Goal: Task Accomplishment & Management: Use online tool/utility

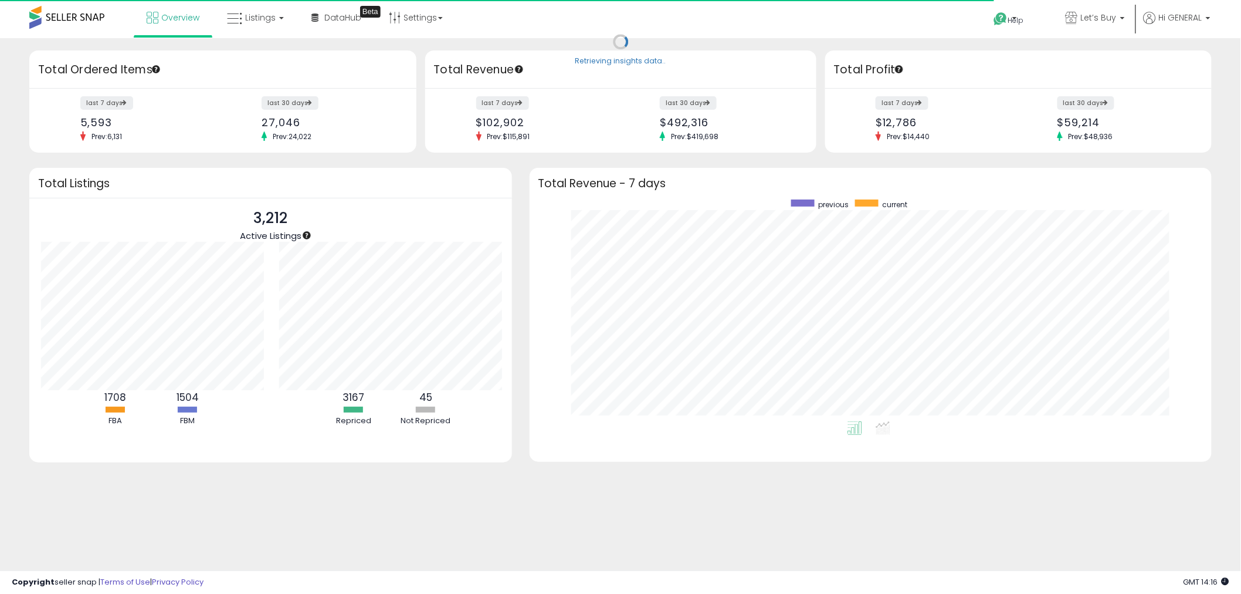
scroll to position [586403, 585965]
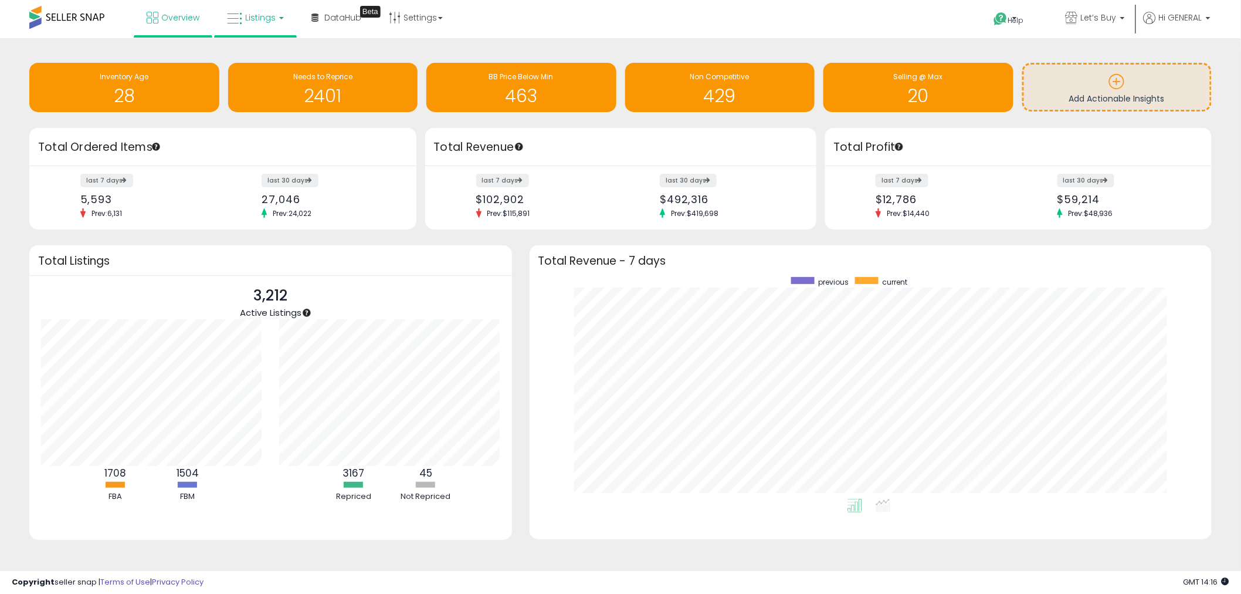
click at [256, 19] on span "Listings" at bounding box center [260, 18] width 31 height 12
click at [263, 63] on icon at bounding box center [264, 57] width 51 height 15
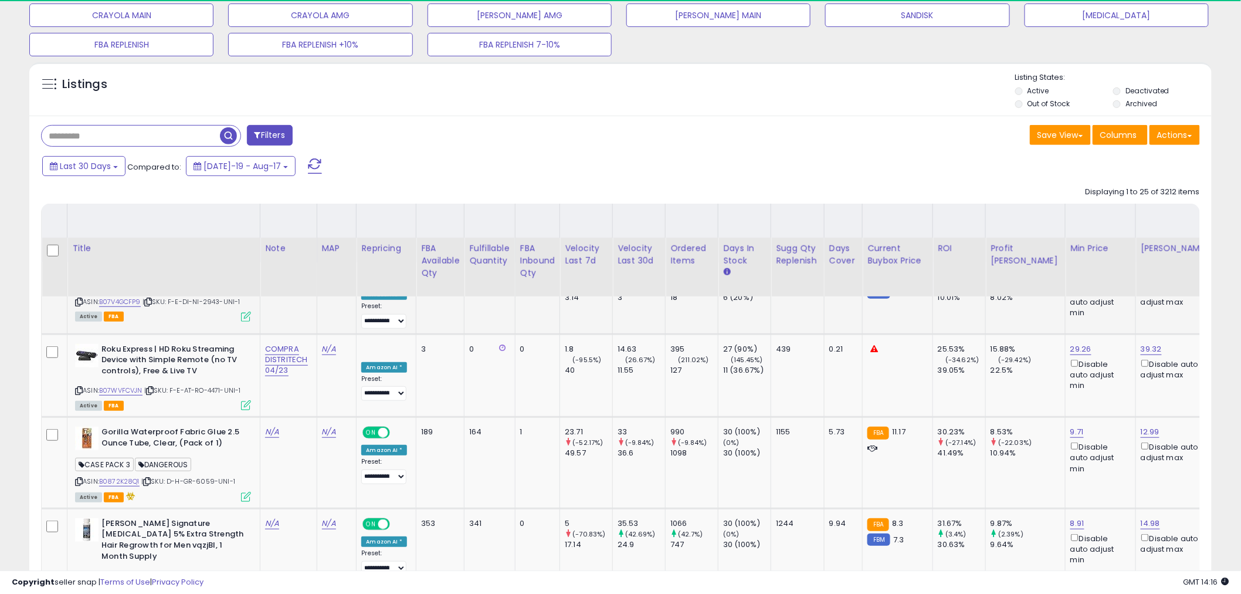
scroll to position [65, 0]
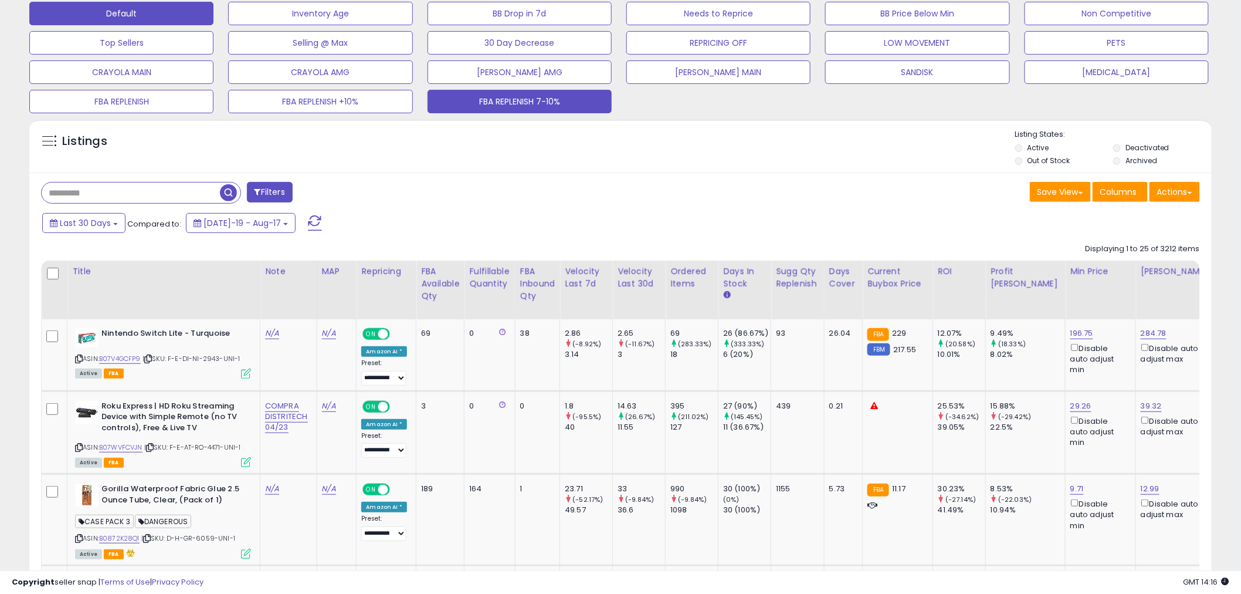
click at [459, 92] on button "FBA REPLENISH 7-10%" at bounding box center [520, 101] width 184 height 23
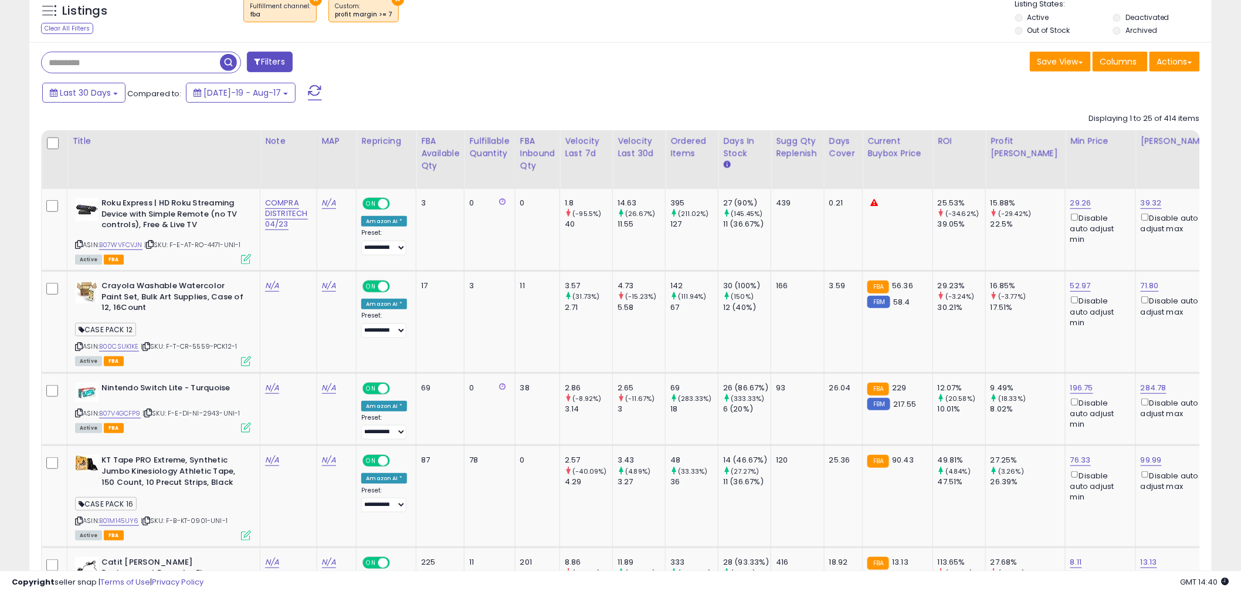
scroll to position [130, 0]
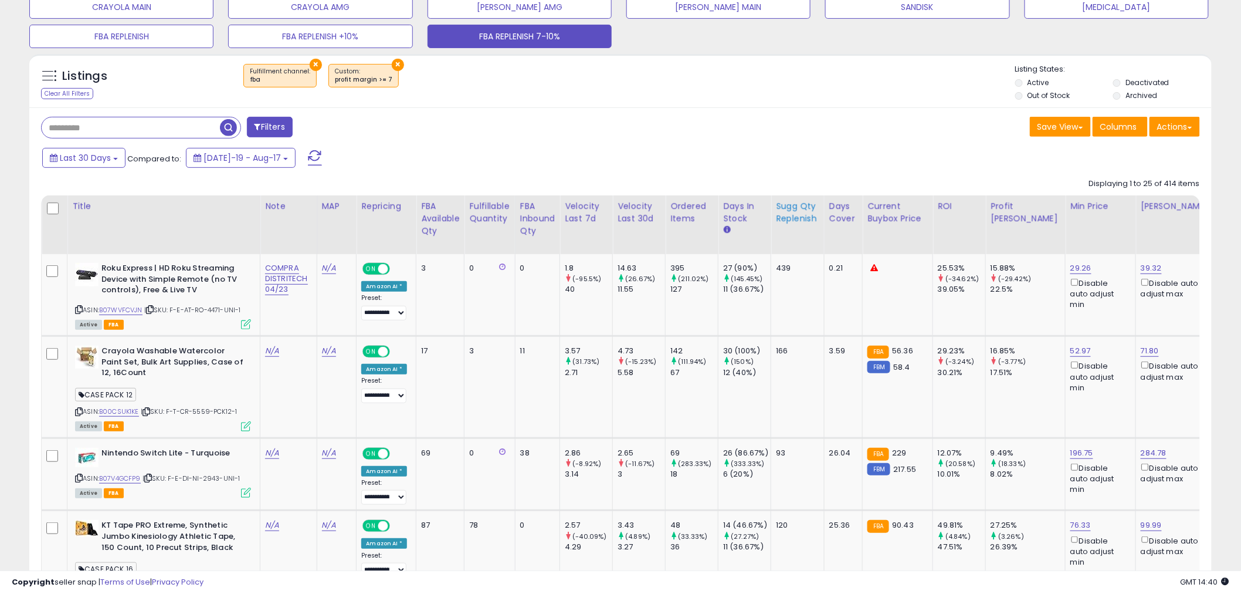
click at [798, 215] on div "Sugg Qty Replenish" at bounding box center [797, 212] width 43 height 25
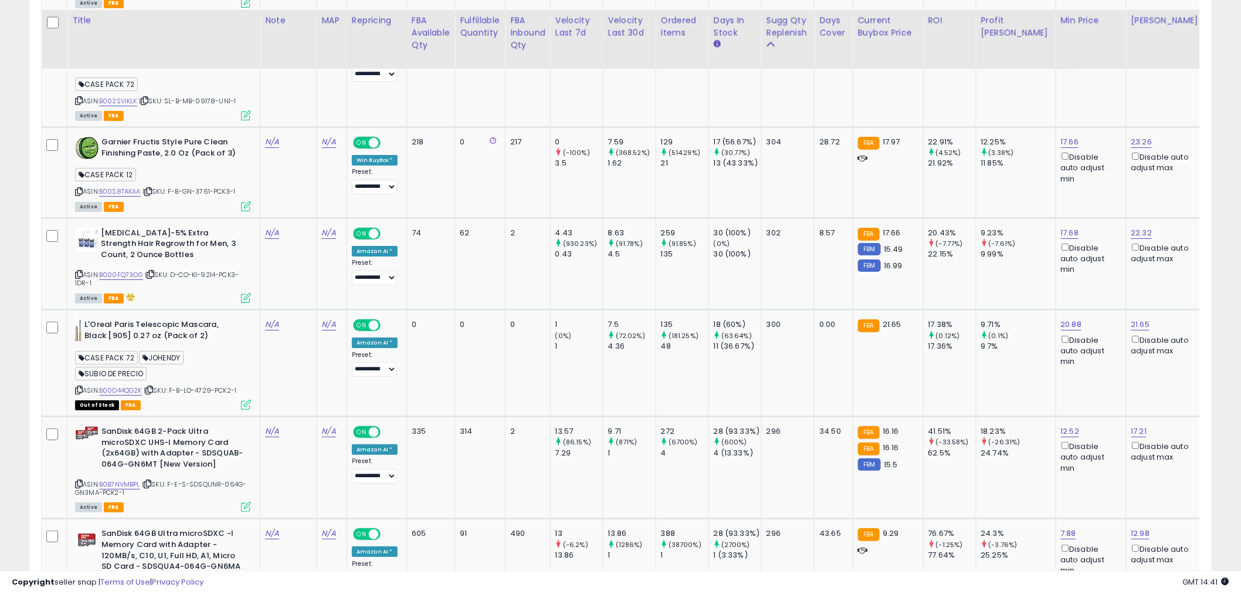
scroll to position [1694, 0]
